Goal: Navigation & Orientation: Find specific page/section

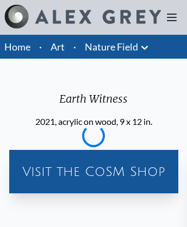
click at [83, 17] on img at bounding box center [98, 17] width 126 height 14
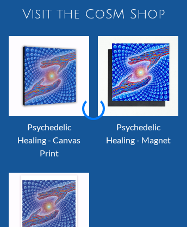
scroll to position [763, 0]
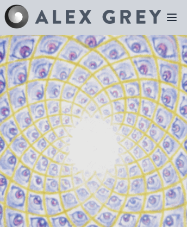
click at [83, 17] on img at bounding box center [98, 17] width 126 height 14
